Goal: Task Accomplishment & Management: Manage account settings

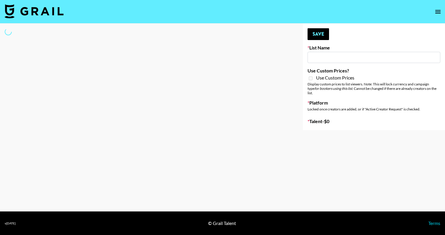
type input "R+H UK Dance List"
select select "Song"
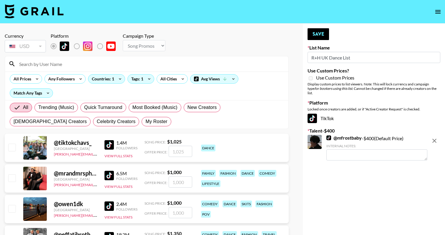
click at [100, 64] on input at bounding box center [150, 63] width 269 height 9
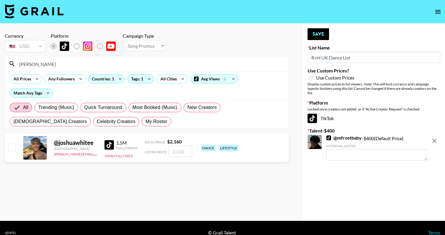
type input "[PERSON_NAME]"
click at [185, 152] on input "number" at bounding box center [180, 151] width 24 height 11
checkbox input "true"
type input "700"
click at [334, 181] on textarea at bounding box center [376, 186] width 101 height 11
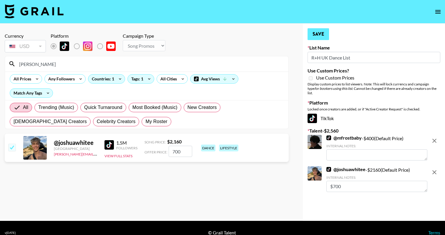
type textarea "$700"
click at [318, 32] on button "Save" at bounding box center [317, 34] width 21 height 12
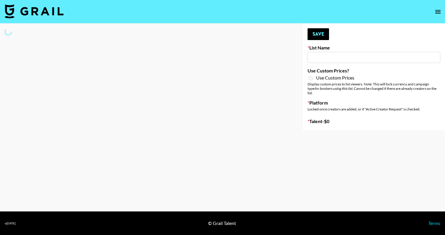
type input "Unreal Management List"
select select "Song"
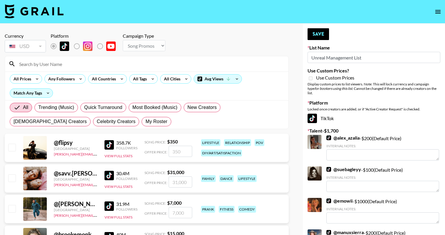
click at [176, 62] on input at bounding box center [150, 63] width 269 height 9
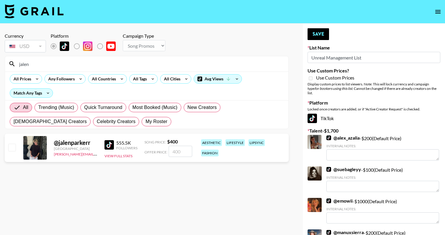
type input "jalen"
click at [184, 151] on input "number" at bounding box center [180, 151] width 24 height 11
checkbox input "true"
type input "200"
click at [314, 30] on button "Save" at bounding box center [317, 34] width 21 height 12
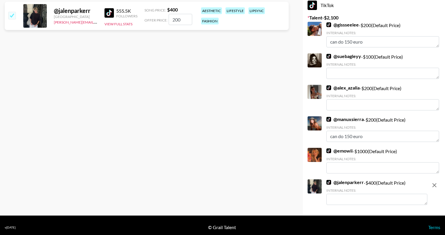
scroll to position [131, 0]
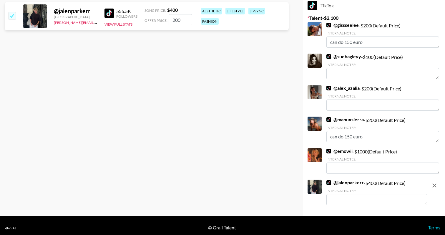
click at [341, 195] on textarea at bounding box center [376, 199] width 101 height 11
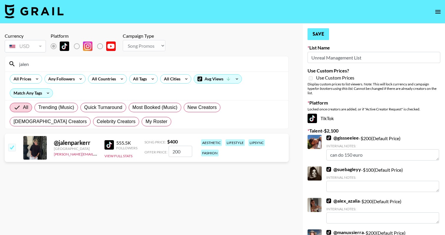
scroll to position [0, 0]
type textarea "$200"
click at [324, 35] on button "Save" at bounding box center [317, 34] width 21 height 12
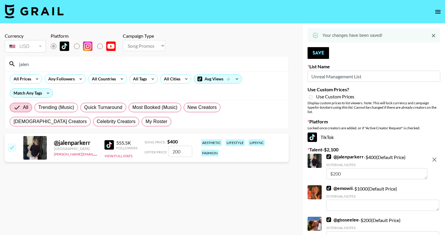
click at [107, 65] on input "jalen" at bounding box center [150, 63] width 269 height 9
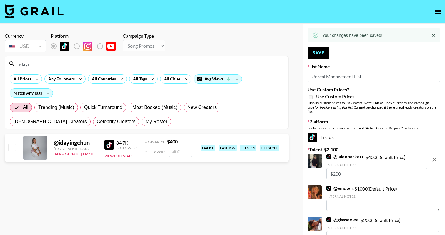
type input "idayi"
click at [180, 153] on input "number" at bounding box center [180, 151] width 24 height 11
checkbox input "true"
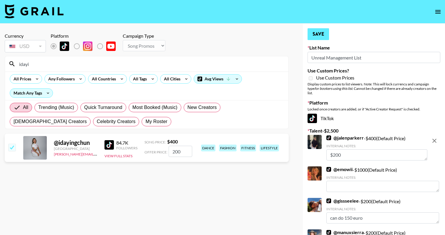
type input "200"
click at [315, 39] on button "Save" at bounding box center [317, 34] width 21 height 12
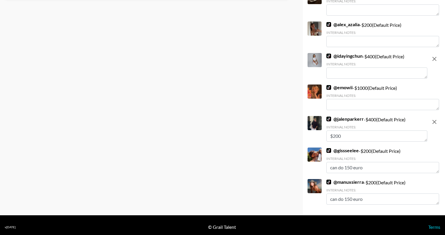
scroll to position [163, 0]
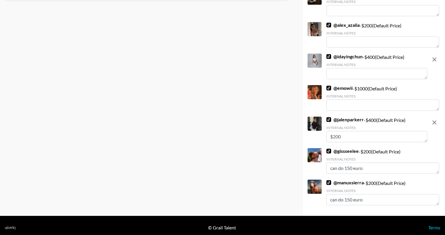
click at [350, 133] on textarea "$200" at bounding box center [376, 136] width 101 height 11
click at [364, 74] on textarea at bounding box center [376, 73] width 101 height 11
paste textarea "$200"
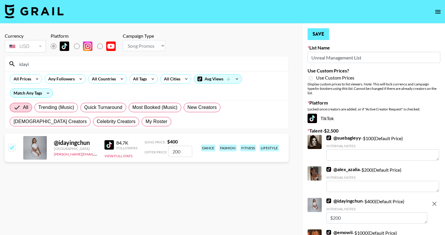
scroll to position [0, 0]
type textarea "$200"
click at [313, 31] on button "Save" at bounding box center [317, 34] width 21 height 12
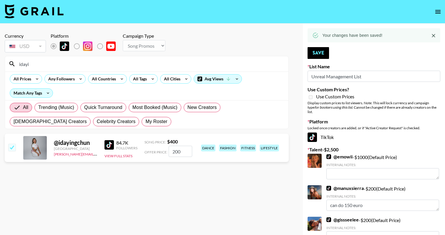
click at [195, 69] on div "idayi" at bounding box center [146, 63] width 283 height 15
click at [195, 66] on input "idayi" at bounding box center [150, 63] width 269 height 9
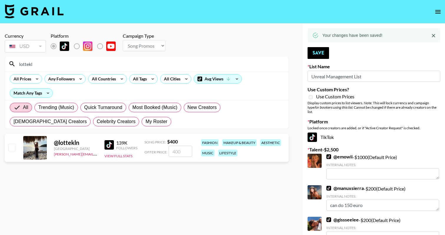
type input "lottekl"
click at [5, 148] on div "@ lottekln Netherlands amanda.johnsson@grail-talent.com 139K Followers View Ful…" at bounding box center [147, 147] width 284 height 28
click at [12, 148] on input "checkbox" at bounding box center [11, 146] width 7 height 7
checkbox input "true"
type input "400"
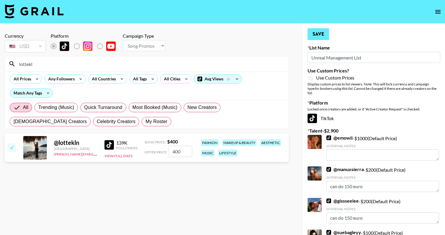
click at [321, 32] on button "Save" at bounding box center [317, 34] width 21 height 12
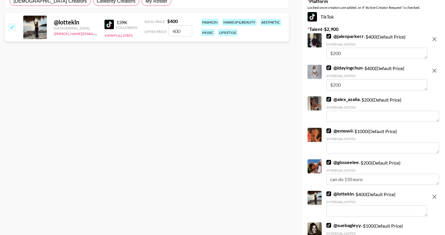
scroll to position [120, 0]
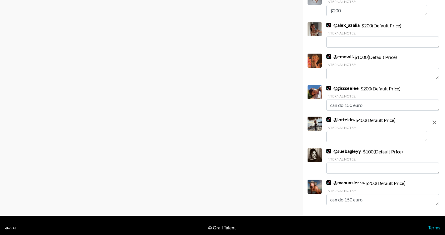
click at [345, 131] on textarea at bounding box center [376, 136] width 101 height 11
paste textarea "$200"
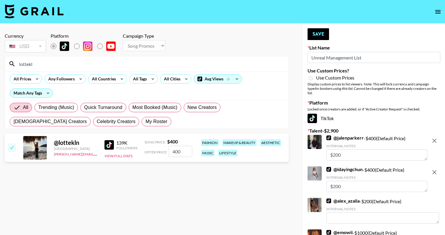
scroll to position [0, 0]
type textarea "$200"
click at [323, 27] on div "Your changes have been saved! Save List Name Unreal Management List Use Custom …" at bounding box center [374, 208] width 142 height 368
click at [322, 31] on button "Save" at bounding box center [317, 34] width 21 height 12
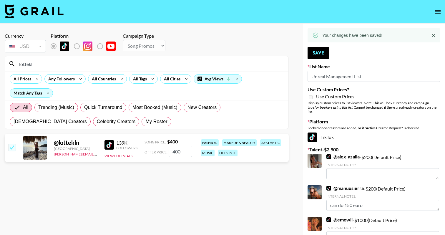
click at [52, 62] on input "lottekl" at bounding box center [150, 63] width 269 height 9
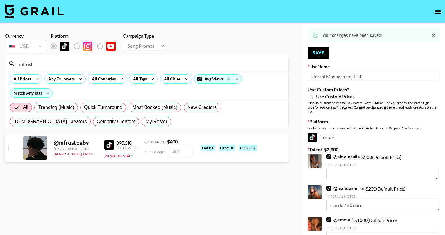
type input "mfrost"
click at [170, 151] on input "number" at bounding box center [180, 151] width 24 height 11
checkbox input "true"
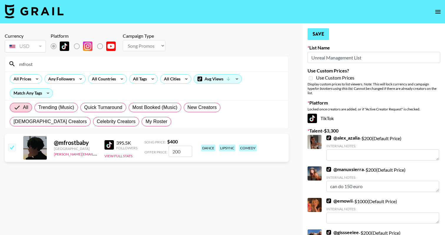
type input "200"
click at [322, 34] on button "Save" at bounding box center [317, 34] width 21 height 12
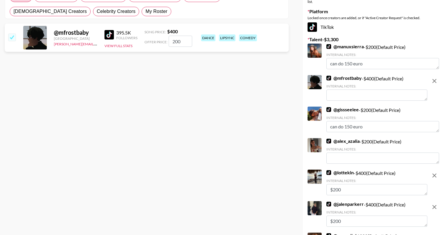
scroll to position [103, 0]
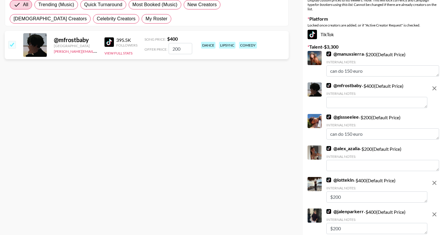
click at [347, 99] on textarea at bounding box center [376, 102] width 101 height 11
paste textarea "$200"
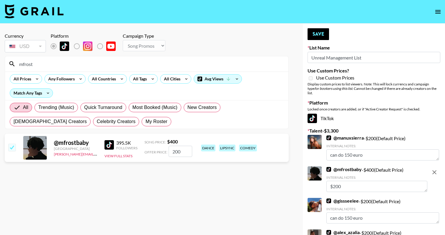
scroll to position [0, 0]
type textarea "$200"
click at [322, 32] on button "Save" at bounding box center [317, 34] width 21 height 12
